Goal: Book appointment/travel/reservation

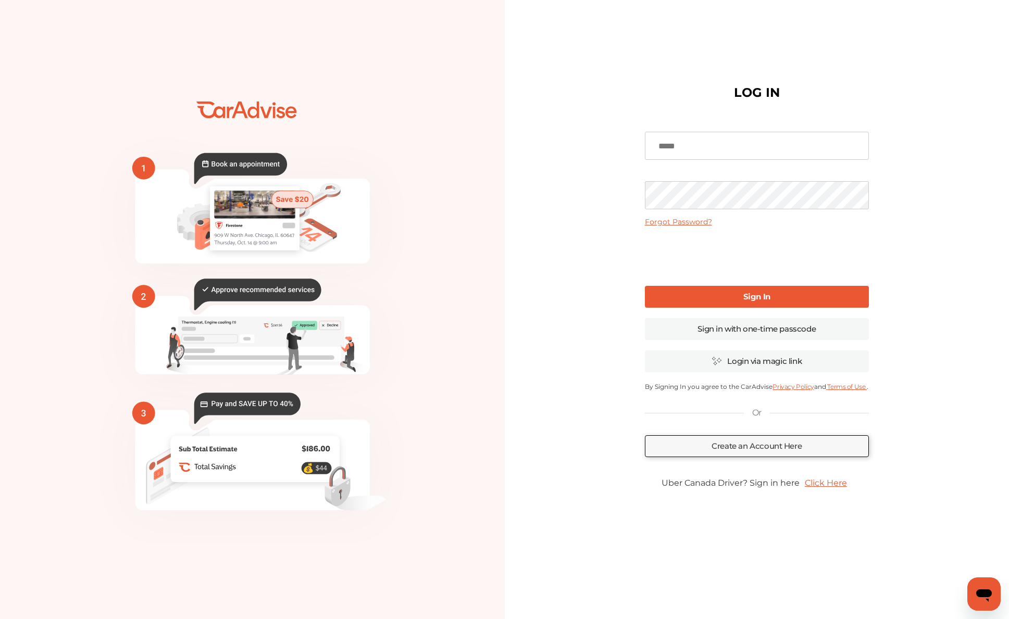
type input "**********"
click at [746, 296] on b "Sign In" at bounding box center [756, 297] width 27 height 10
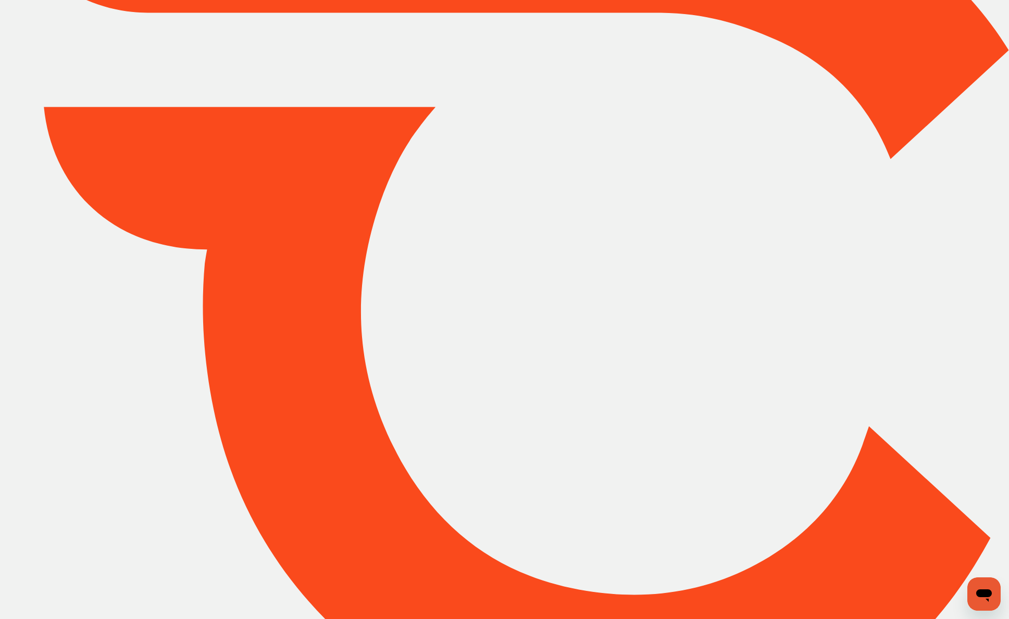
type input "*****"
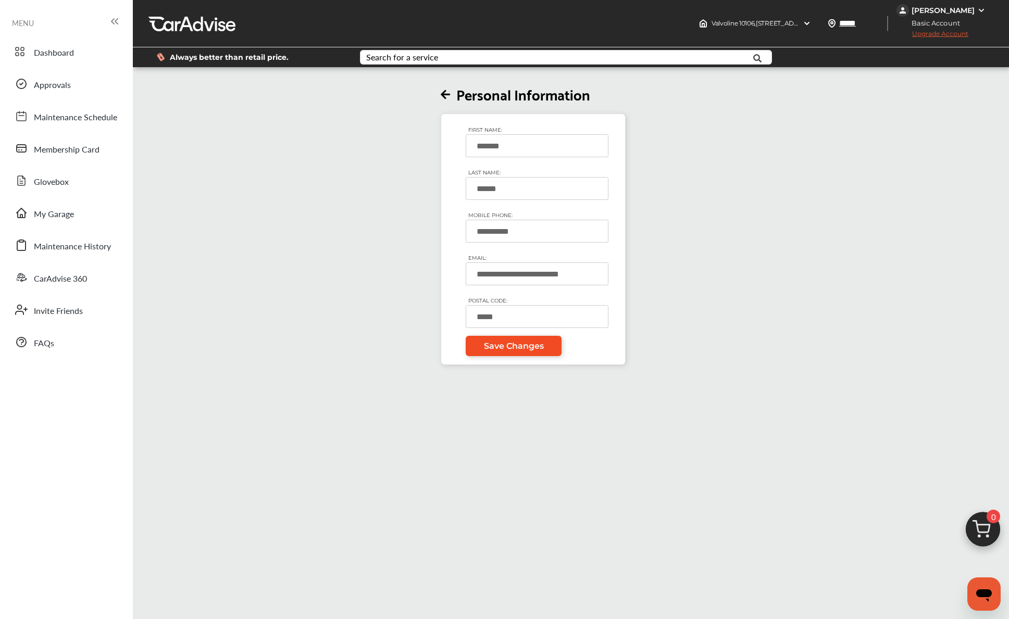
click at [495, 342] on span "Save Changes" at bounding box center [514, 346] width 60 height 10
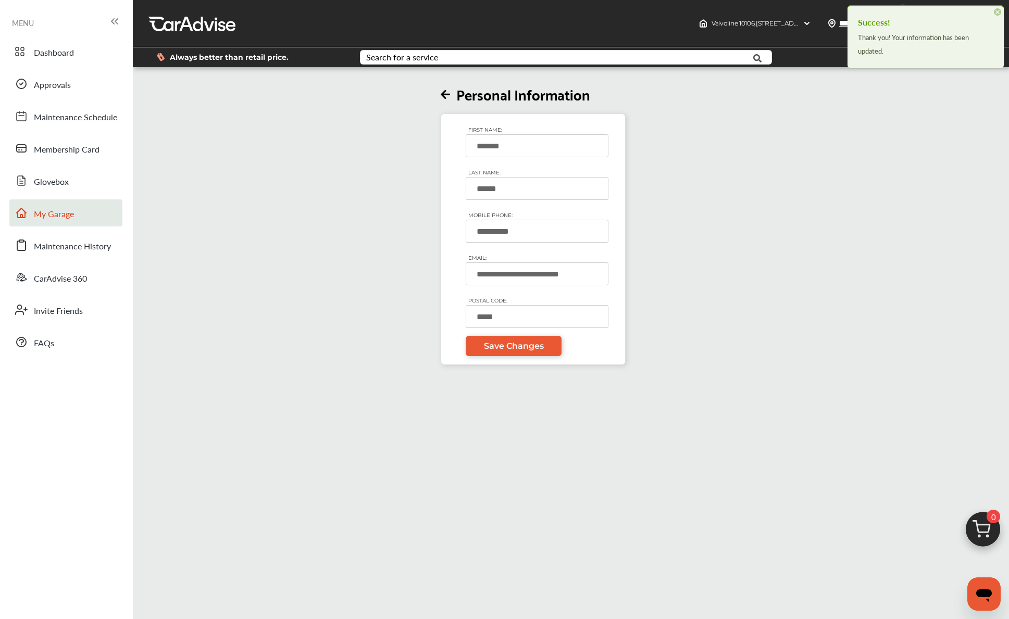
click at [79, 217] on link "My Garage" at bounding box center [65, 213] width 113 height 27
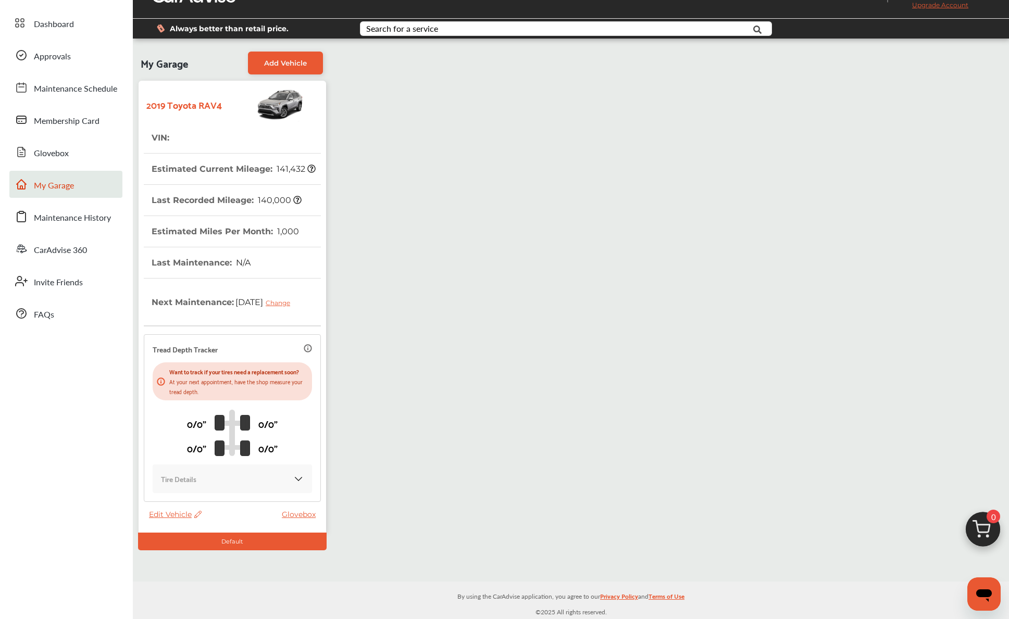
scroll to position [39, 0]
click at [179, 514] on span "Edit Vehicle" at bounding box center [175, 514] width 53 height 9
click at [206, 526] on div "Edit" at bounding box center [226, 525] width 94 height 16
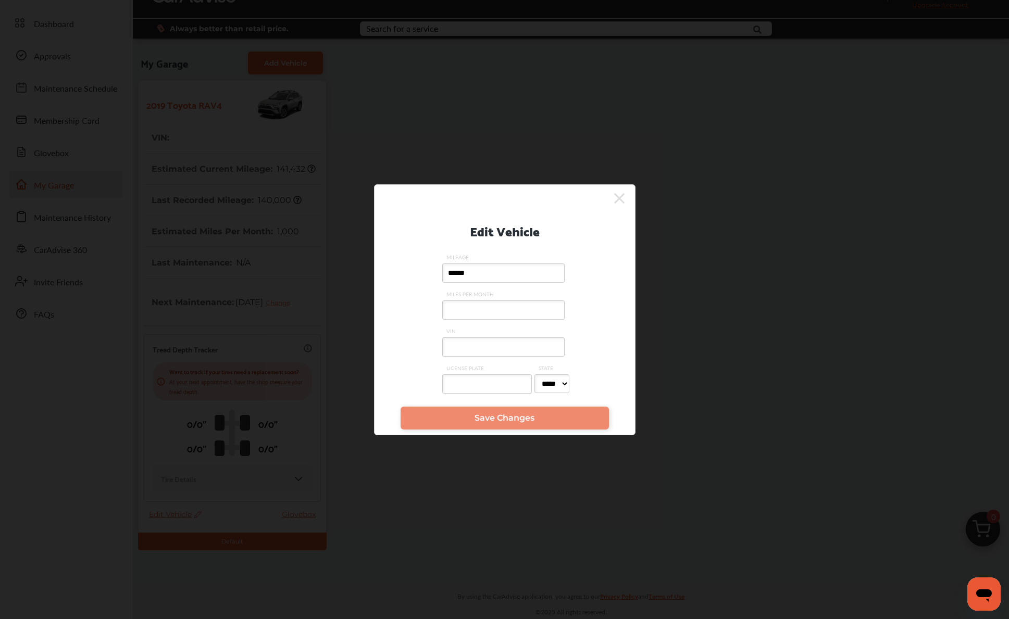
click at [554, 343] on input "VIN" at bounding box center [503, 347] width 122 height 19
type input "**********"
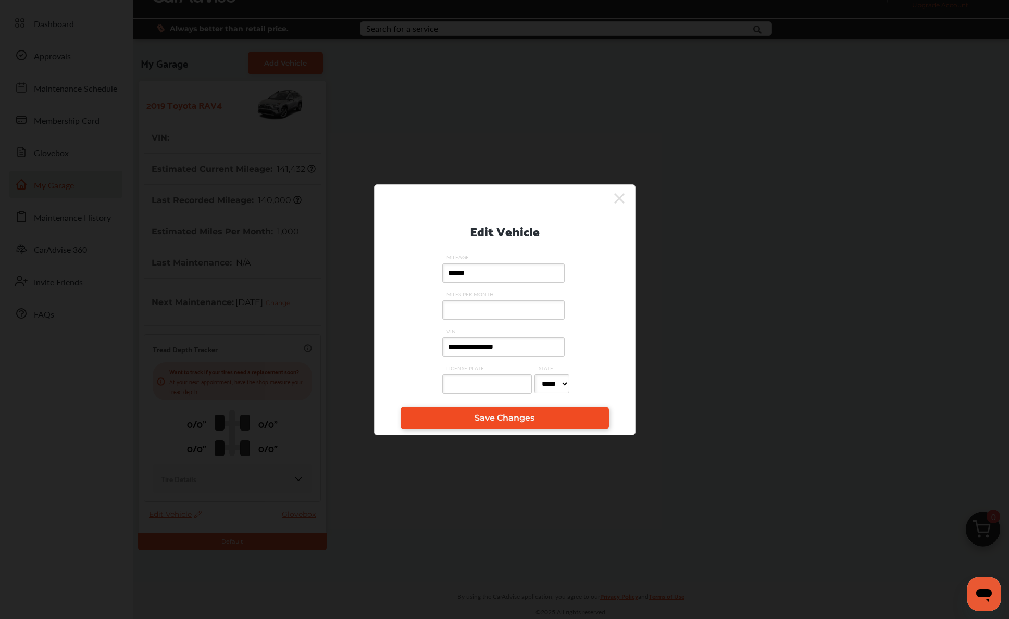
click at [536, 424] on link "Save Changes" at bounding box center [505, 418] width 208 height 23
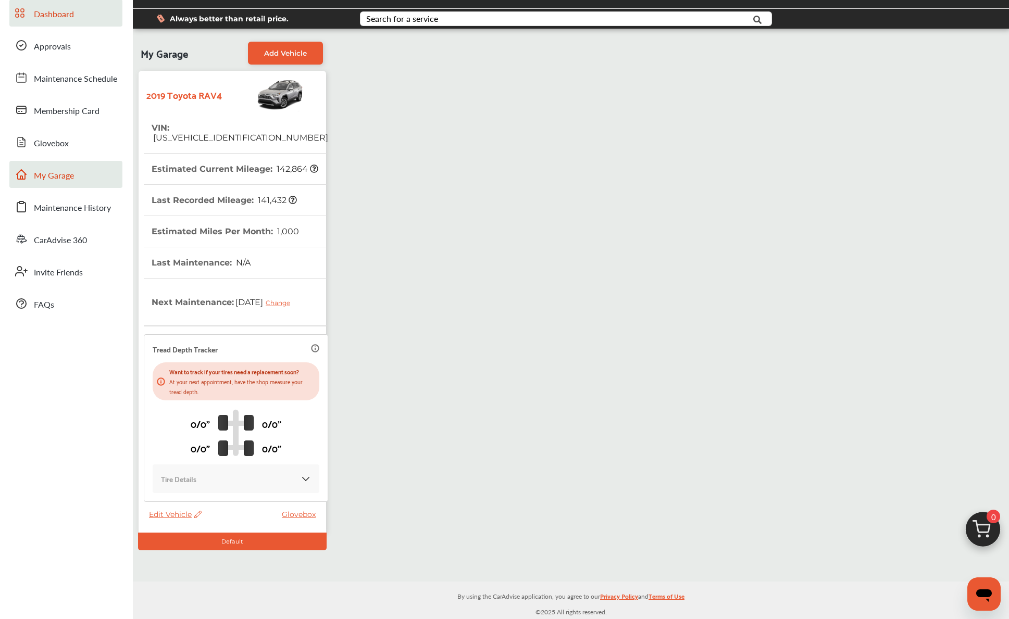
click at [68, 19] on span "Dashboard" at bounding box center [54, 15] width 40 height 14
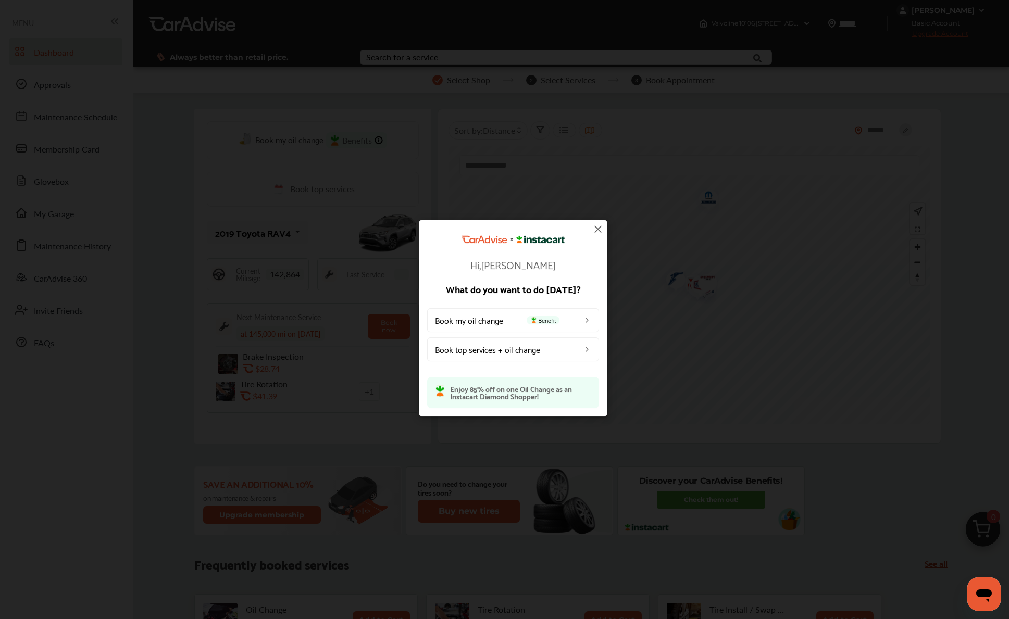
click at [554, 327] on link "Book my oil change Benefit" at bounding box center [513, 320] width 172 height 24
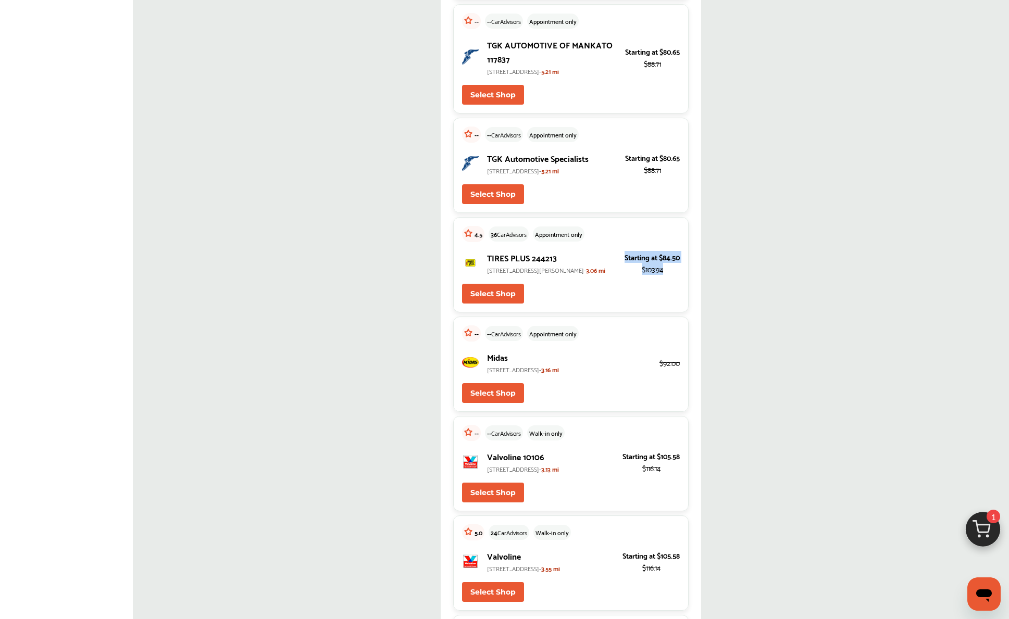
click at [607, 313] on div "4.5 36 CarAdvisors Appointment only TIRES PLUS 244213 [STREET_ADDRESS][PERSON_N…" at bounding box center [570, 264] width 235 height 95
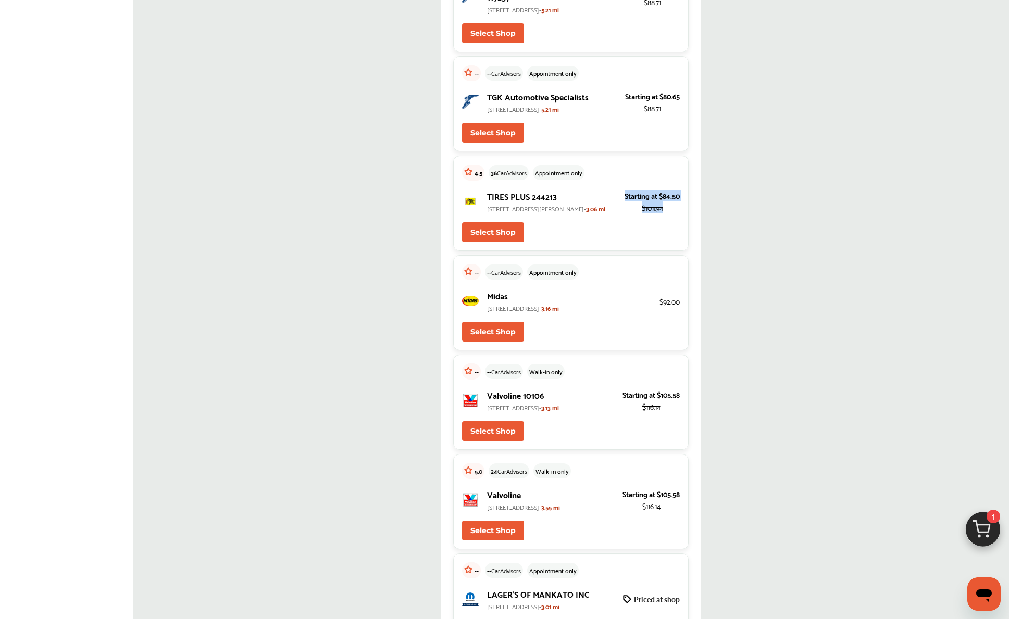
scroll to position [467, 0]
click at [506, 441] on button "Select Shop" at bounding box center [493, 431] width 62 height 20
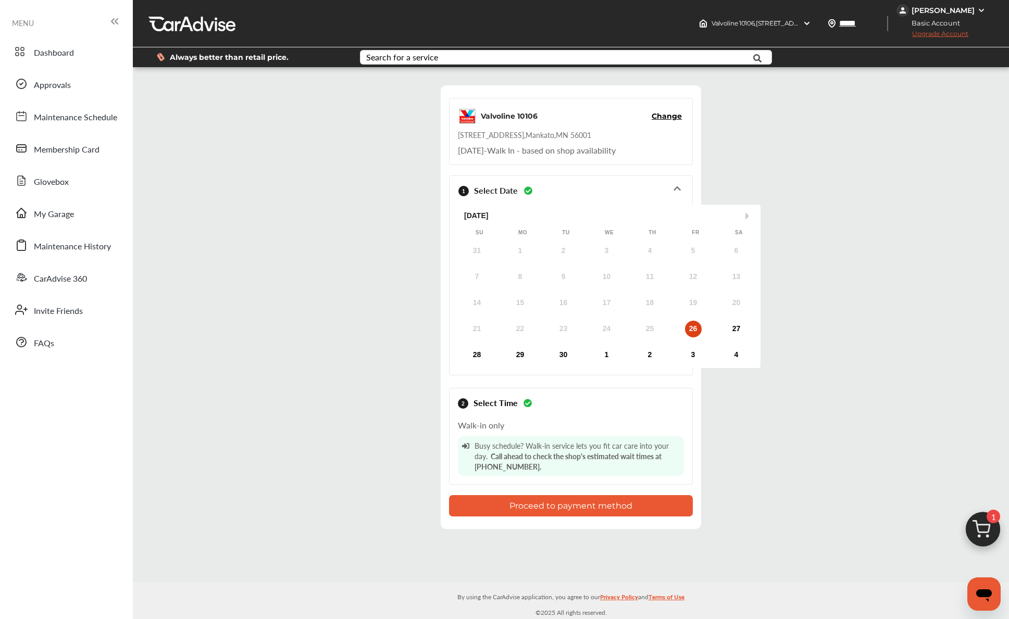
click at [691, 327] on div "26" at bounding box center [693, 329] width 17 height 17
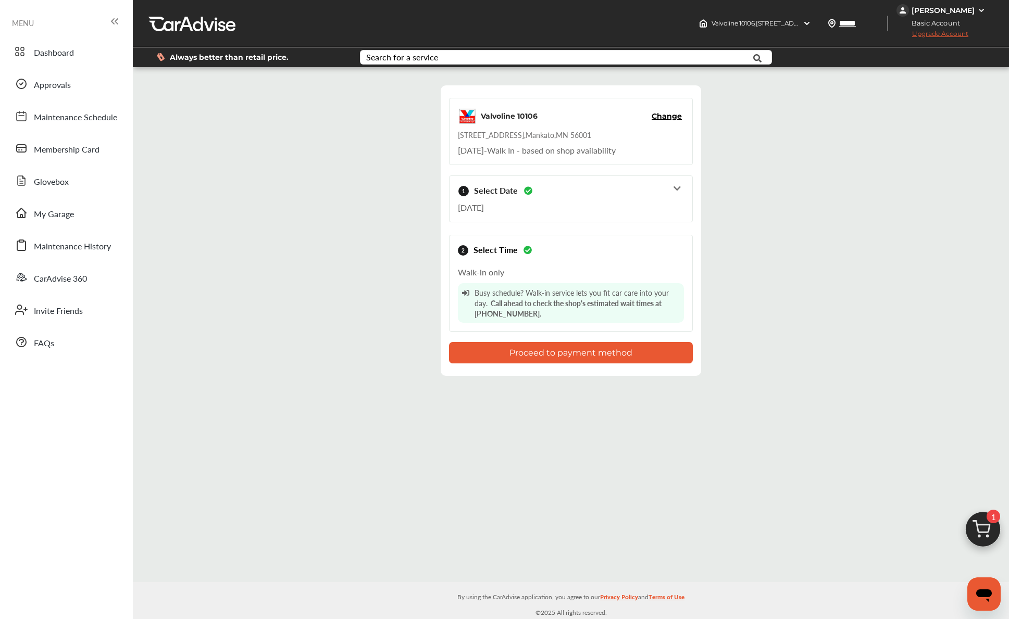
click at [658, 191] on div "1 Select Date [DATE]" at bounding box center [571, 199] width 226 height 38
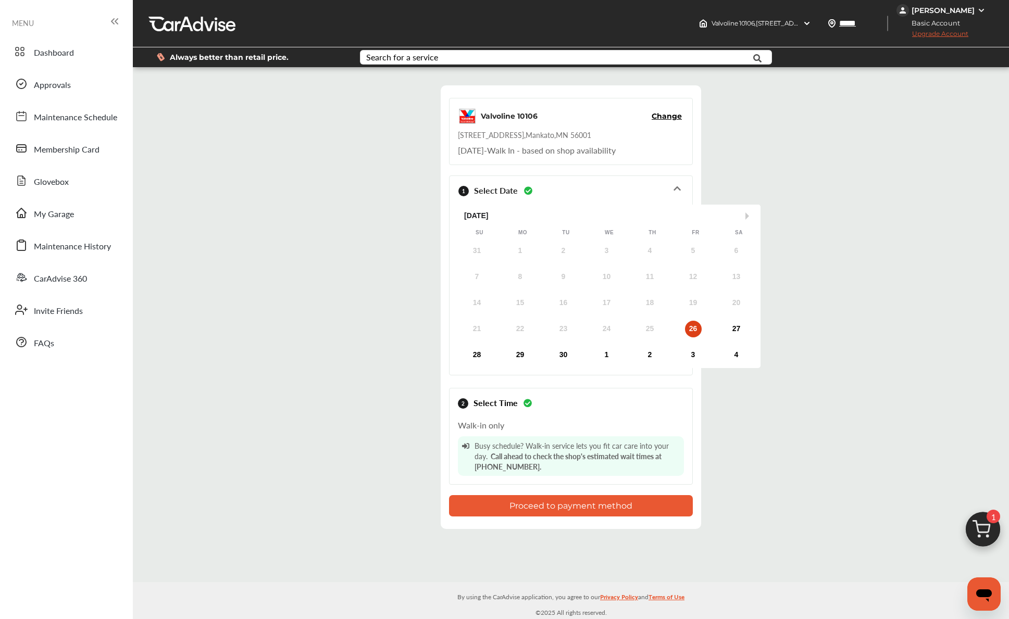
click at [661, 189] on div "1 Select Date [DATE]" at bounding box center [571, 190] width 226 height 20
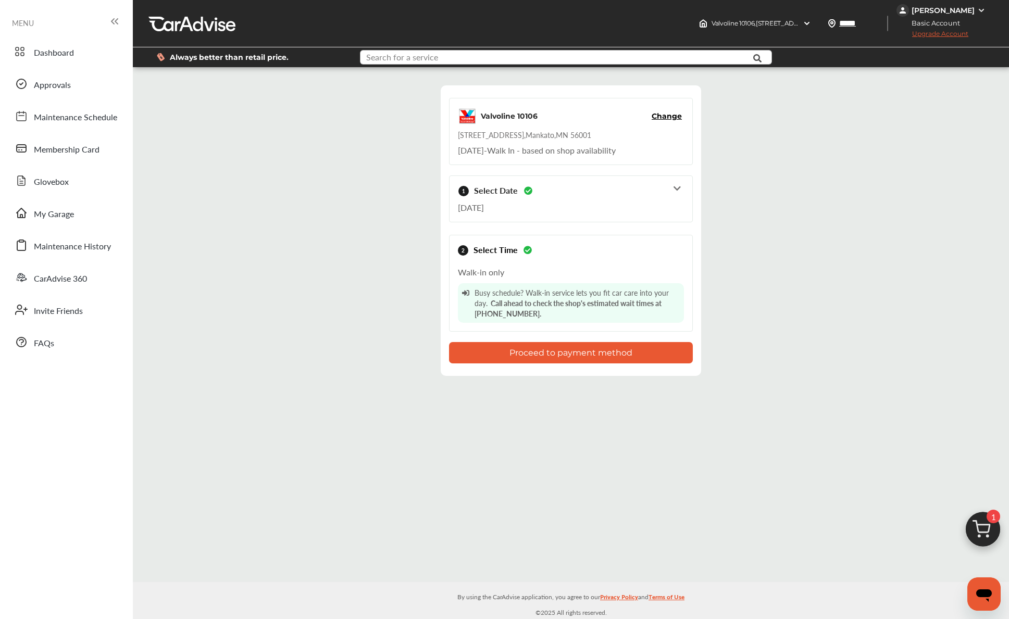
click at [459, 58] on input "text" at bounding box center [548, 59] width 375 height 16
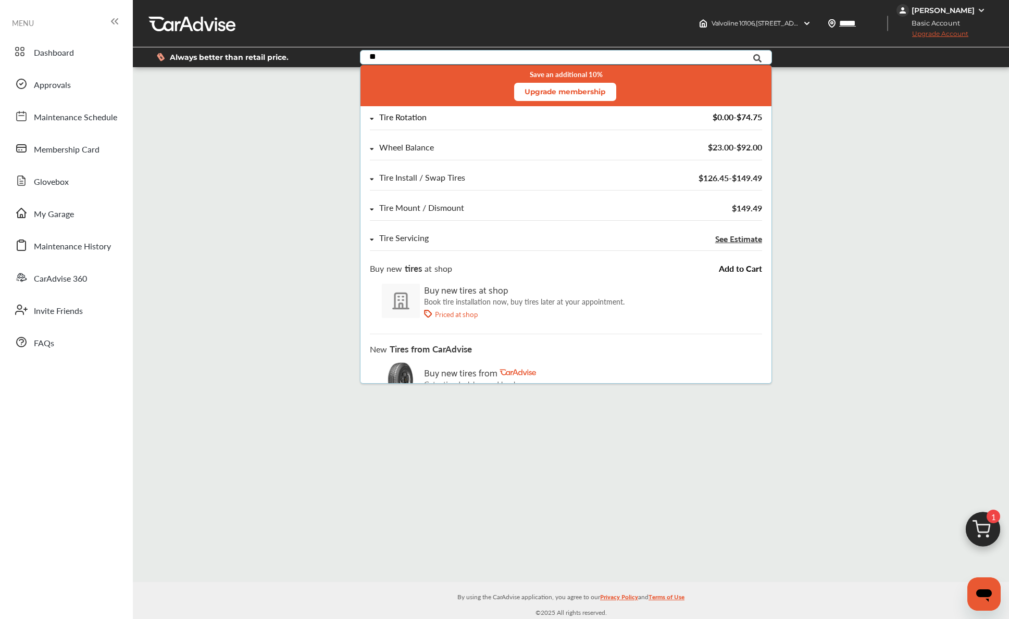
type input "**"
click at [490, 113] on div "Tire Rotation" at bounding box center [507, 117] width 275 height 9
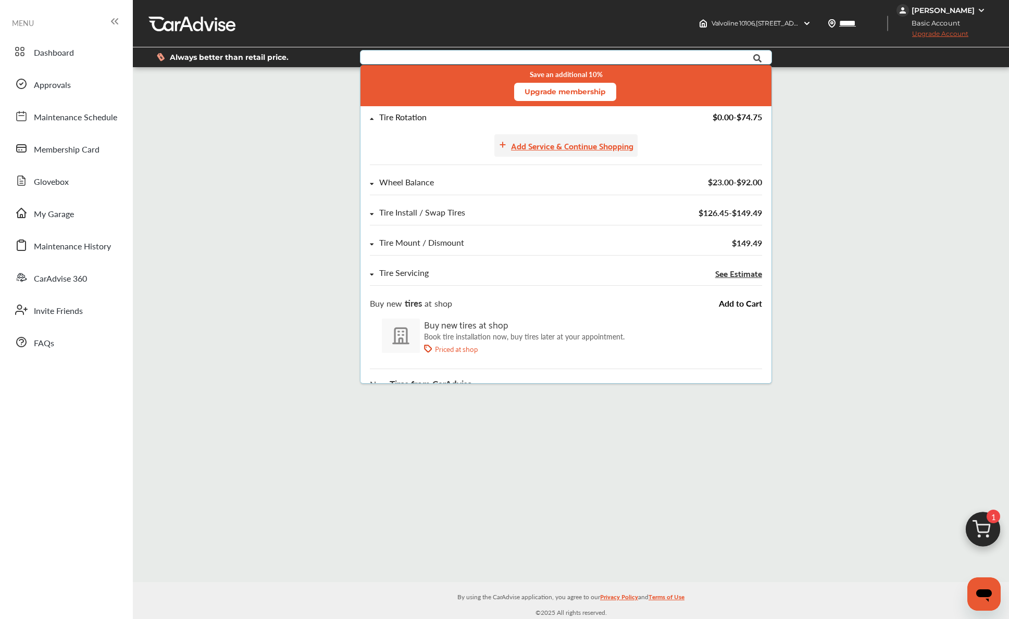
click at [561, 152] on div "Add Service & Continue Shopping" at bounding box center [572, 146] width 122 height 14
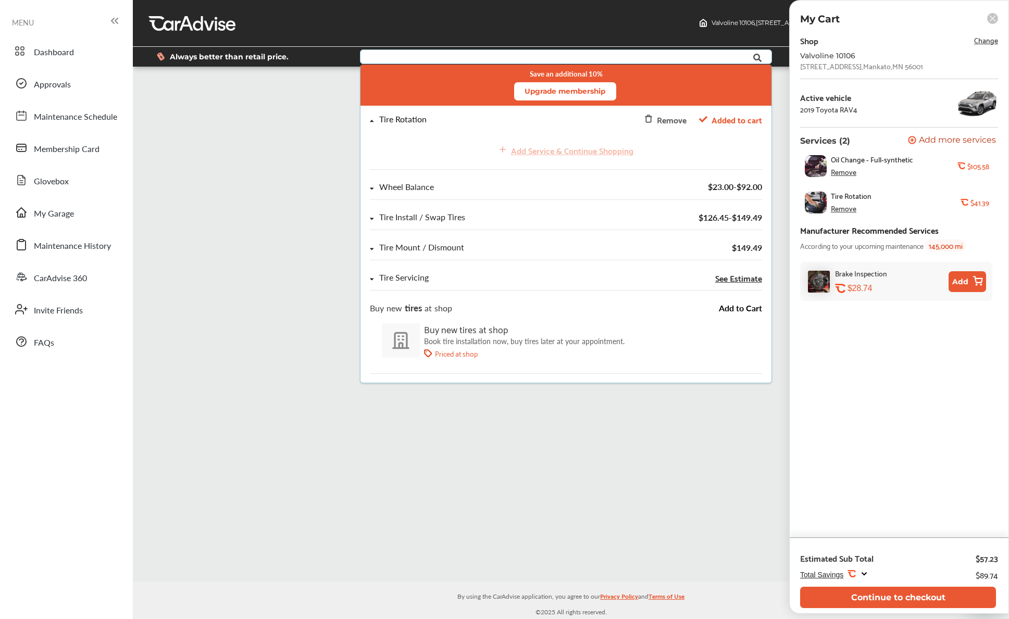
scroll to position [1, 0]
click at [870, 593] on button "Continue to checkout" at bounding box center [898, 597] width 196 height 21
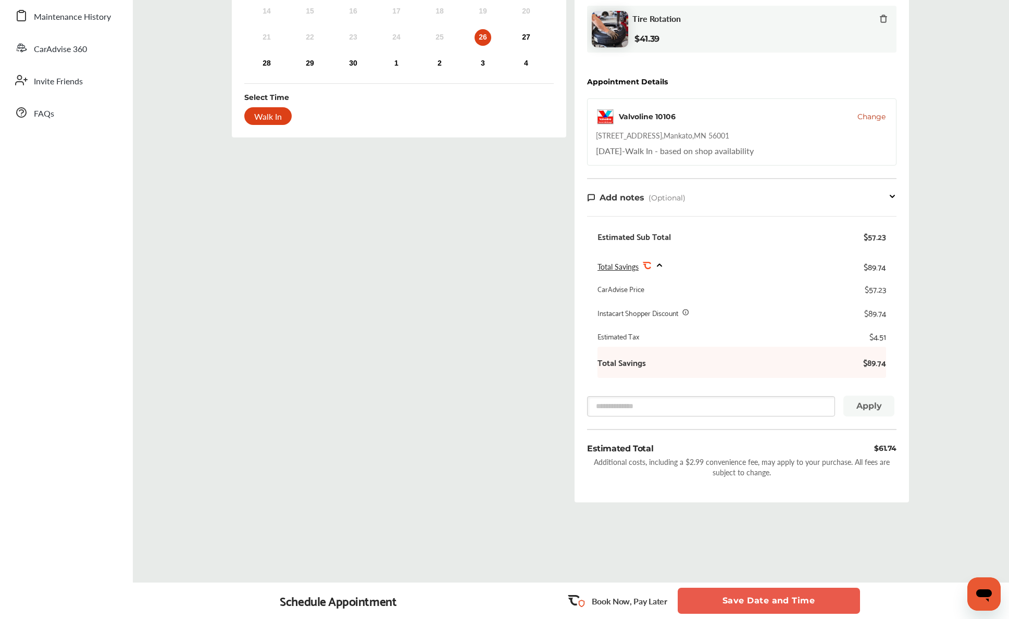
scroll to position [227, 0]
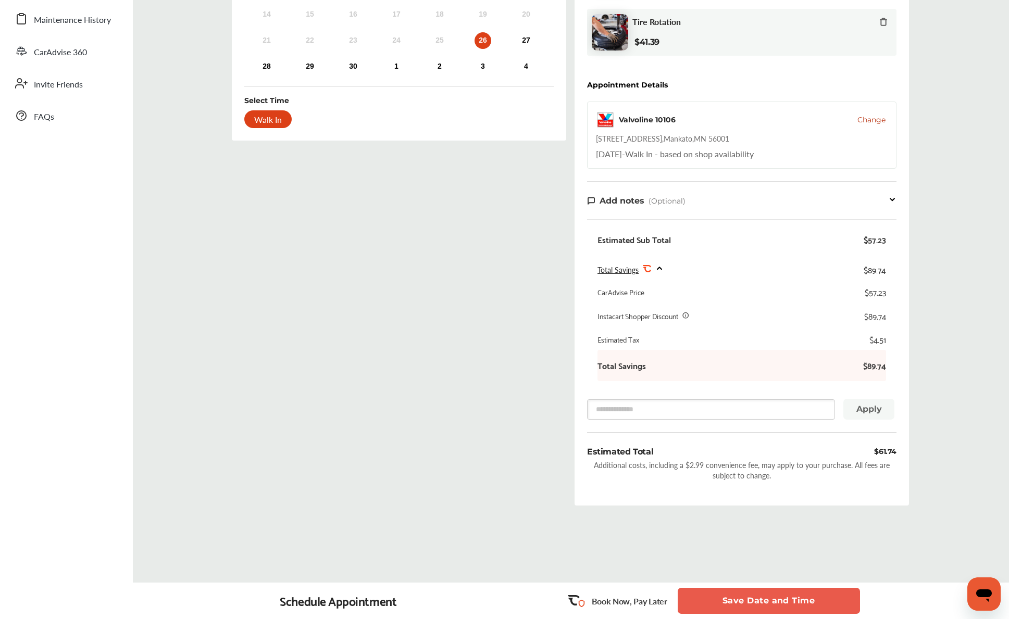
click at [744, 596] on button "Save Date and Time" at bounding box center [769, 601] width 182 height 26
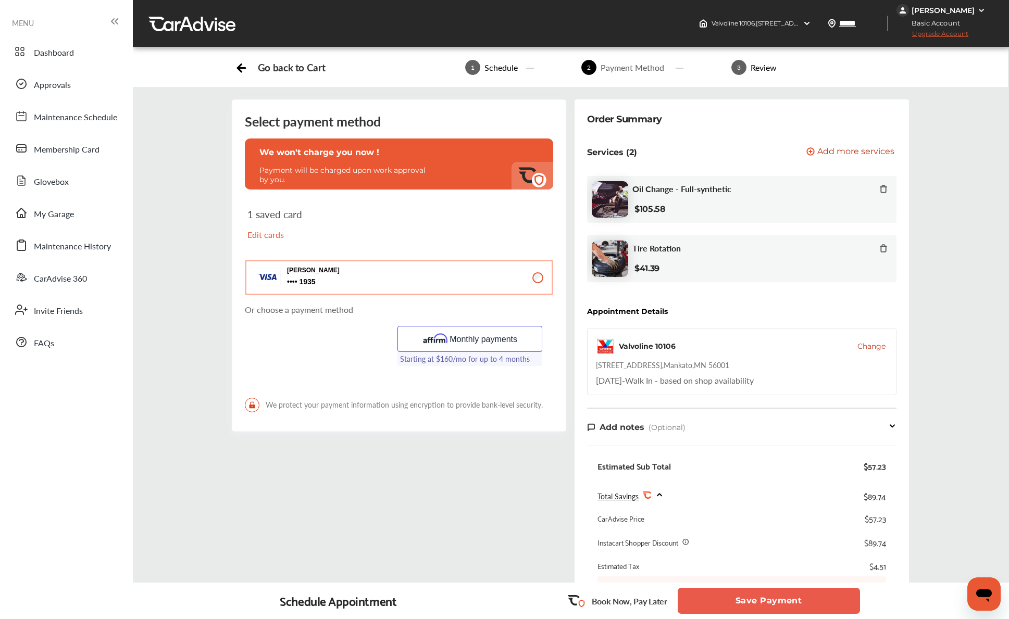
click at [791, 604] on button "Save Payment" at bounding box center [769, 601] width 182 height 26
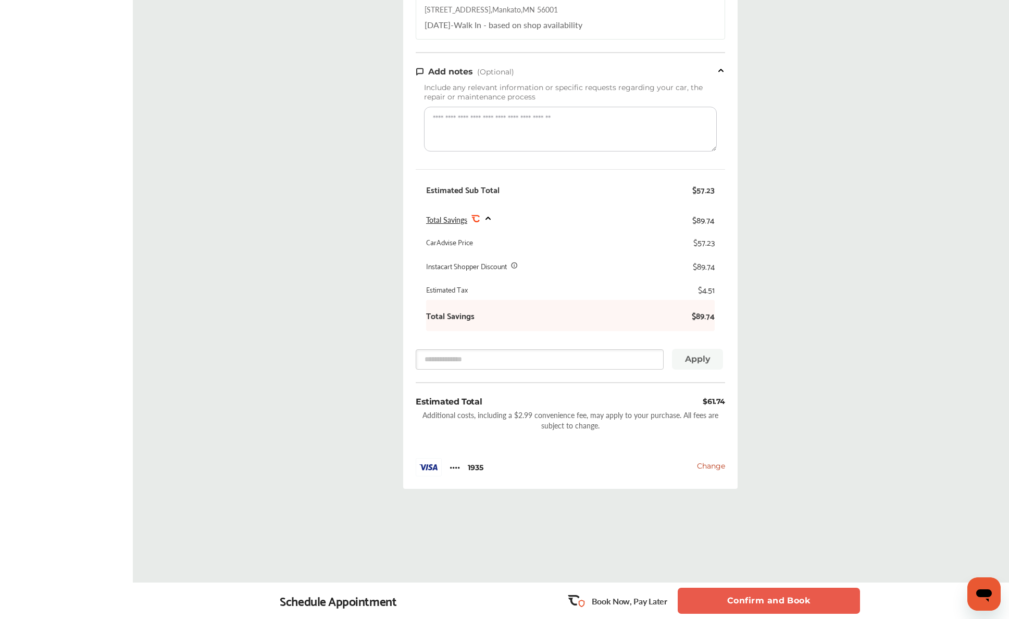
click at [748, 596] on button "Confirm and Book" at bounding box center [769, 601] width 182 height 26
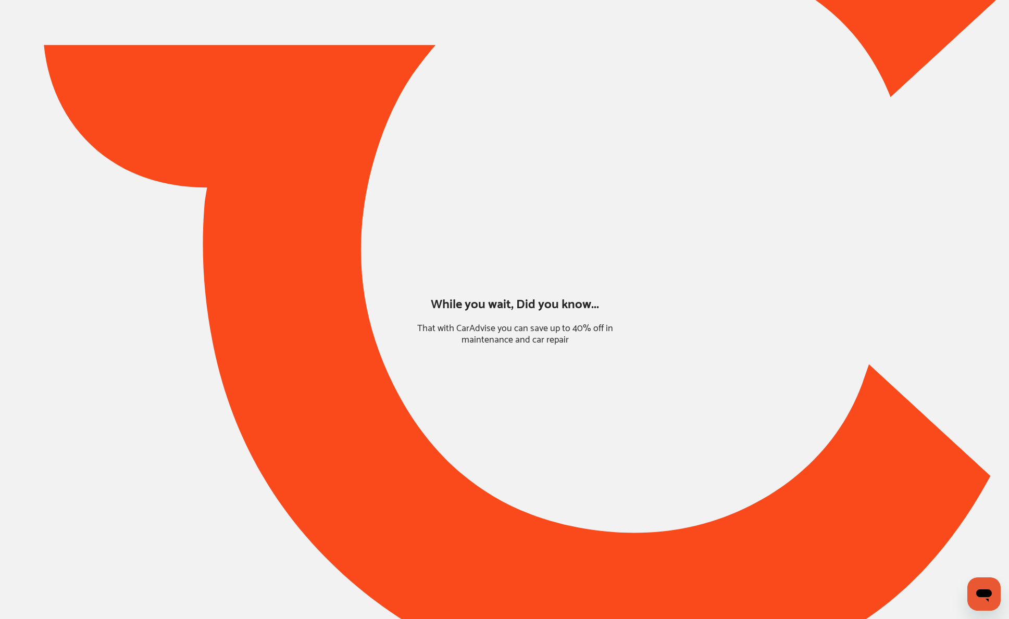
scroll to position [1, 0]
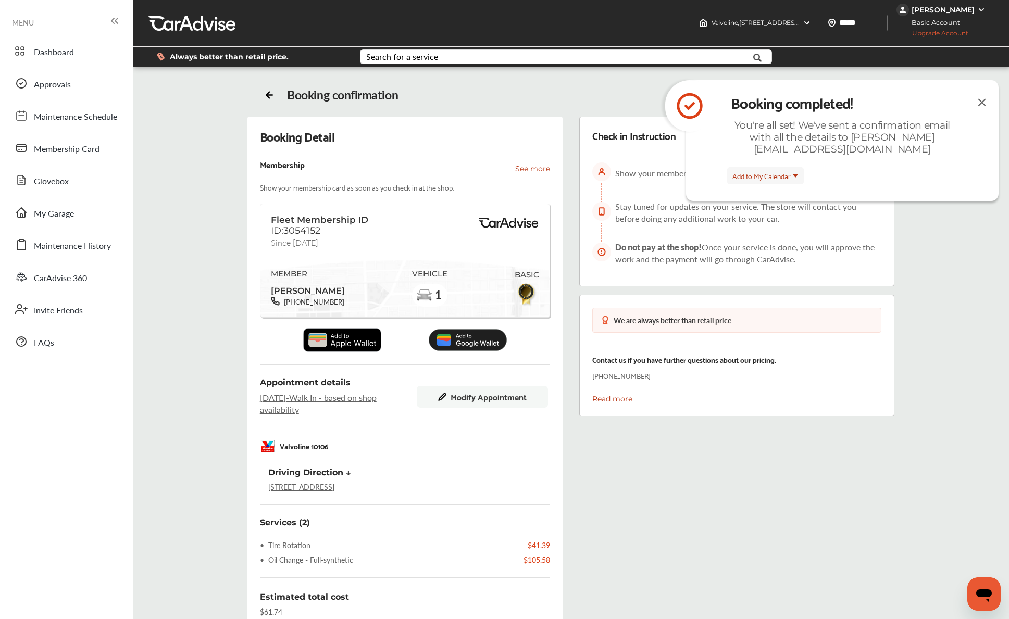
click at [975, 101] on div "Booking completed! You're all set! We've sent a confirmation email with all the…" at bounding box center [842, 140] width 313 height 121
click at [981, 103] on img at bounding box center [982, 102] width 13 height 13
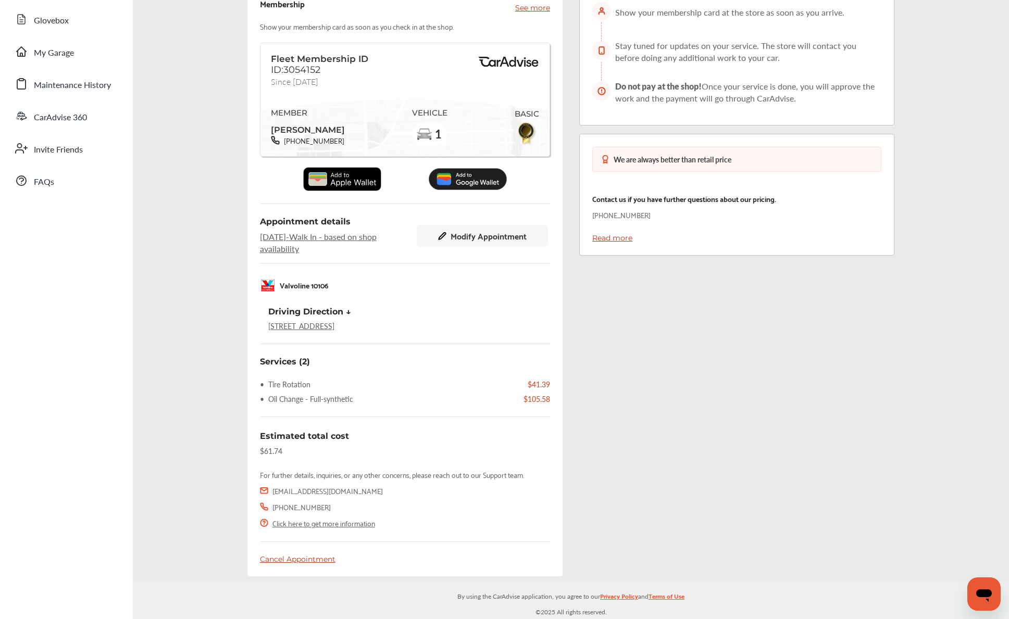
scroll to position [162, 0]
